Goal: Transaction & Acquisition: Purchase product/service

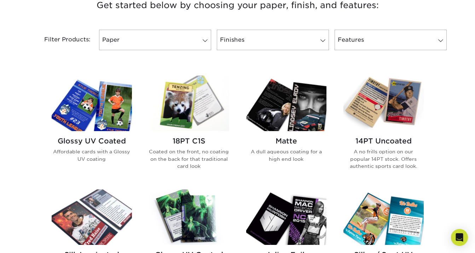
scroll to position [258, 0]
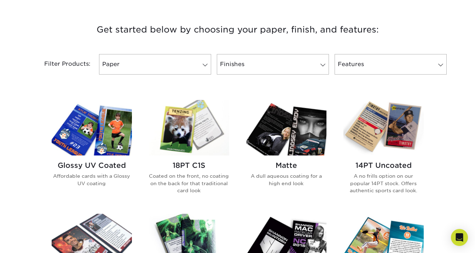
click at [118, 124] on img at bounding box center [92, 128] width 80 height 56
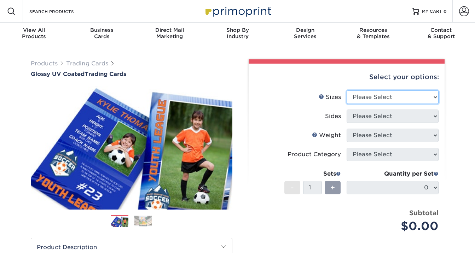
click at [377, 99] on select "Please Select 2.5" x 3.5"" at bounding box center [393, 97] width 92 height 13
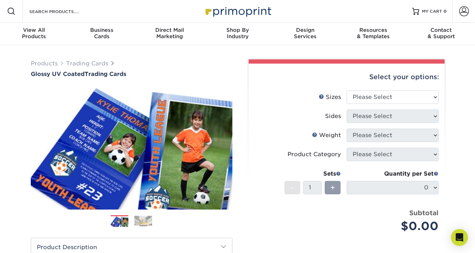
click at [289, 107] on li "Sizes Help Sizes Please Select 2.5" x 3.5"" at bounding box center [347, 100] width 184 height 19
